Goal: Navigation & Orientation: Find specific page/section

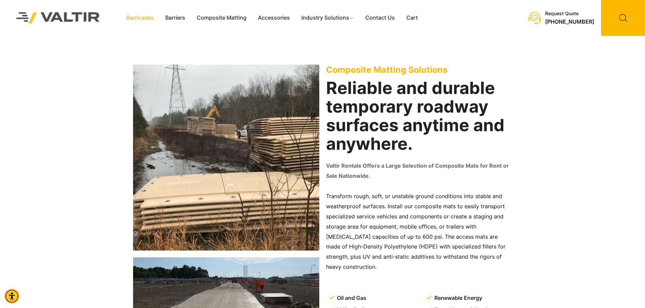
click at [136, 15] on link "Barricades" at bounding box center [140, 18] width 39 height 10
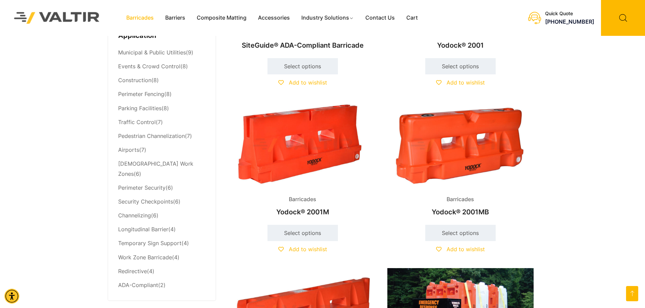
scroll to position [305, 0]
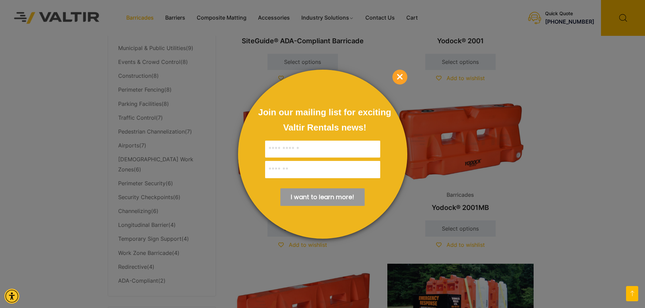
click at [395, 78] on span "×" at bounding box center [399, 77] width 15 height 15
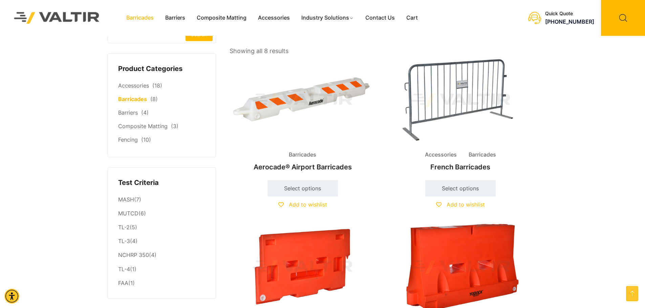
scroll to position [0, 0]
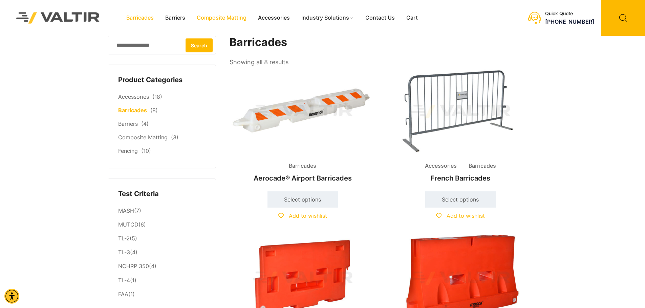
click at [216, 18] on link "Composite Matting" at bounding box center [221, 18] width 61 height 10
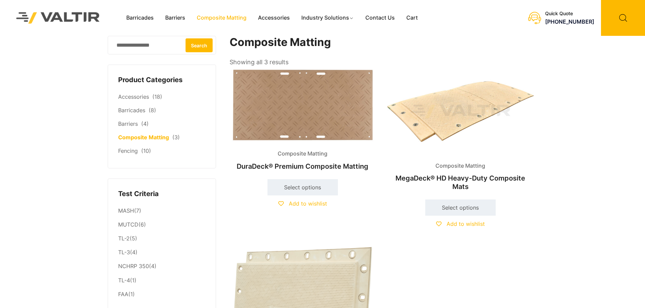
click at [245, 18] on link "Composite Matting" at bounding box center [221, 18] width 61 height 10
click at [276, 16] on link "Accessories" at bounding box center [273, 18] width 43 height 10
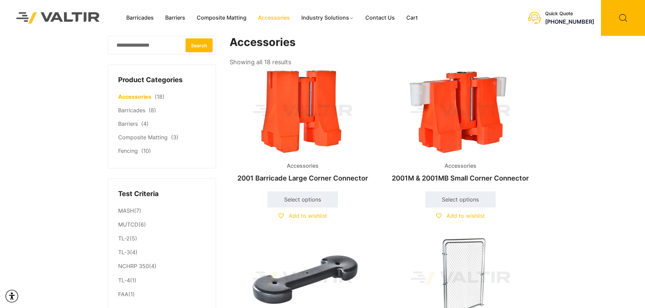
click at [88, 15] on img at bounding box center [57, 17] width 101 height 29
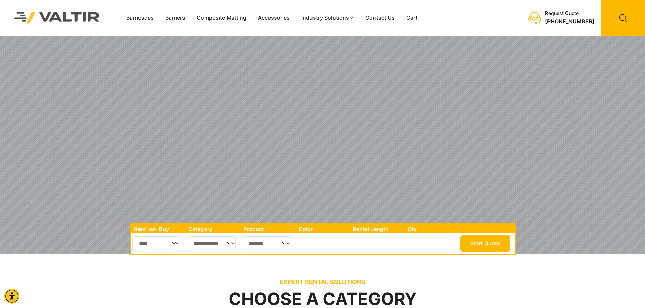
scroll to position [102, 0]
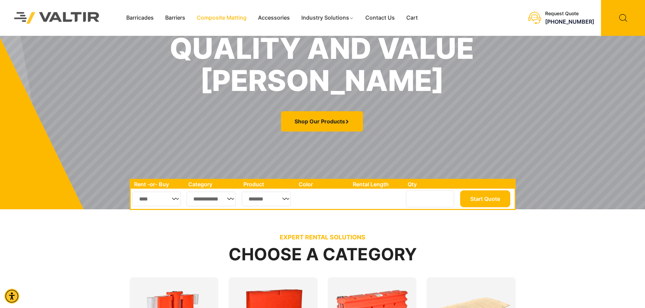
click at [228, 17] on link "Composite Matting" at bounding box center [221, 18] width 61 height 10
